Goal: Task Accomplishment & Management: Use online tool/utility

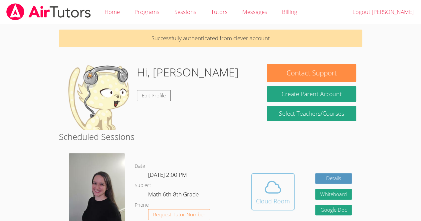
click at [260, 186] on span at bounding box center [273, 187] width 34 height 19
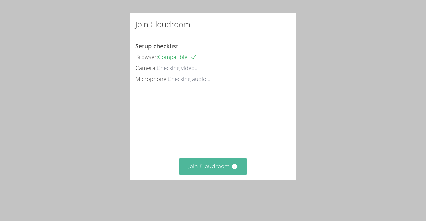
click at [231, 171] on button "Join Cloudroom" at bounding box center [213, 166] width 68 height 16
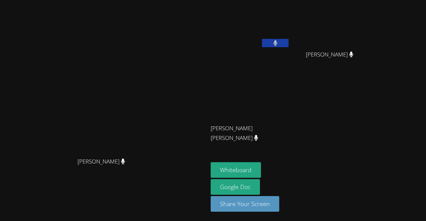
click at [372, 13] on video at bounding box center [332, 25] width 79 height 45
drag, startPoint x: 278, startPoint y: 174, endPoint x: 241, endPoint y: 126, distance: 59.8
click at [154, 126] on video at bounding box center [104, 97] width 100 height 114
click at [261, 169] on button "Whiteboard" at bounding box center [236, 170] width 50 height 16
click at [353, 126] on icon at bounding box center [349, 128] width 7 height 6
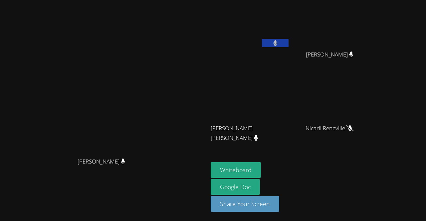
click at [54, 104] on video at bounding box center [104, 97] width 100 height 114
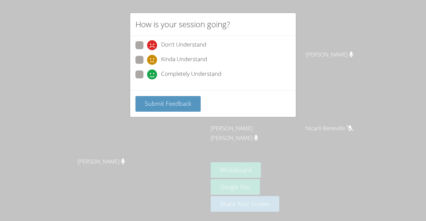
click at [147, 80] on span at bounding box center [147, 80] width 0 height 0
click at [147, 76] on input "Completely Understand" at bounding box center [150, 74] width 6 height 6
radio input "true"
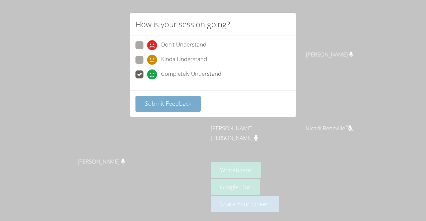
click at [172, 103] on span "Submit Feedback" at bounding box center [168, 104] width 47 height 8
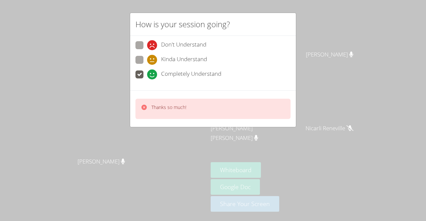
click at [147, 65] on span at bounding box center [147, 65] width 0 height 0
click at [147, 59] on input "Kinda Understand" at bounding box center [150, 59] width 6 height 6
